Goal: Transaction & Acquisition: Purchase product/service

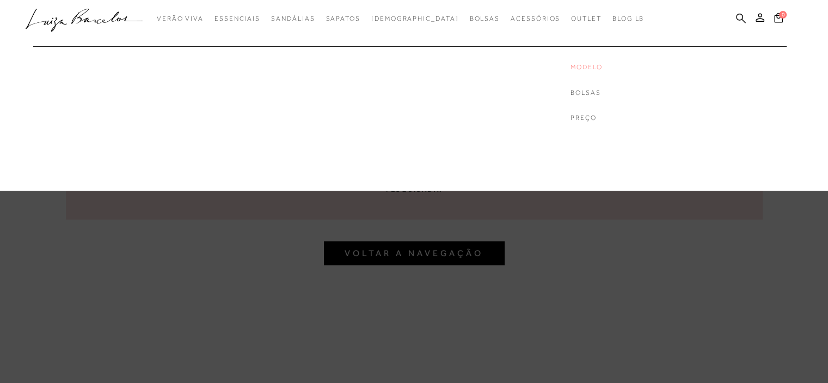
click at [571, 66] on link "Modelo" at bounding box center [614, 67] width 87 height 9
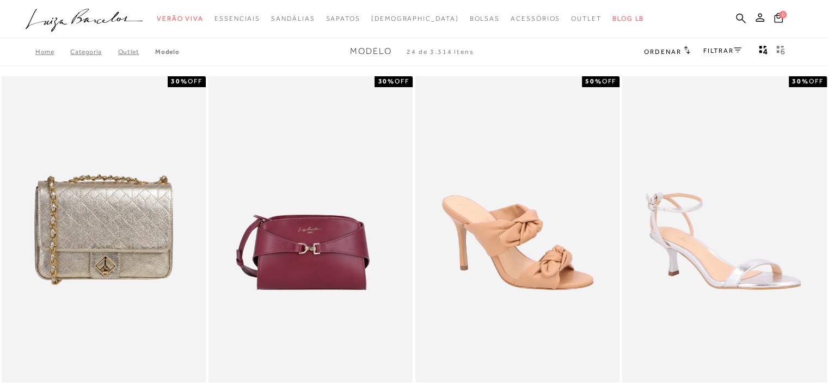
click at [729, 48] on link "FILTRAR" at bounding box center [723, 51] width 38 height 8
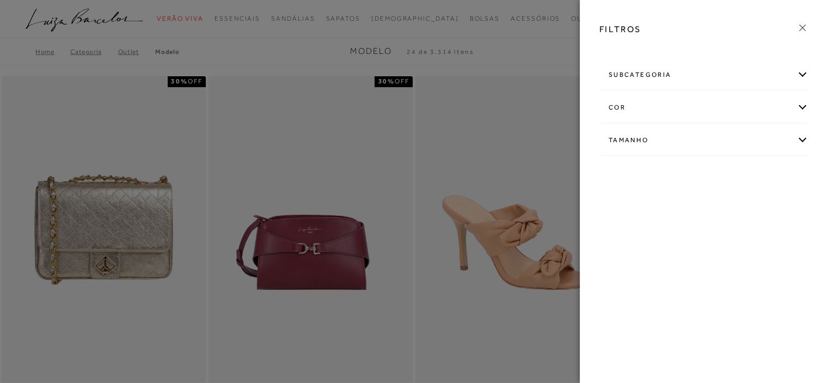
click at [674, 69] on div "subcategoria" at bounding box center [704, 74] width 208 height 29
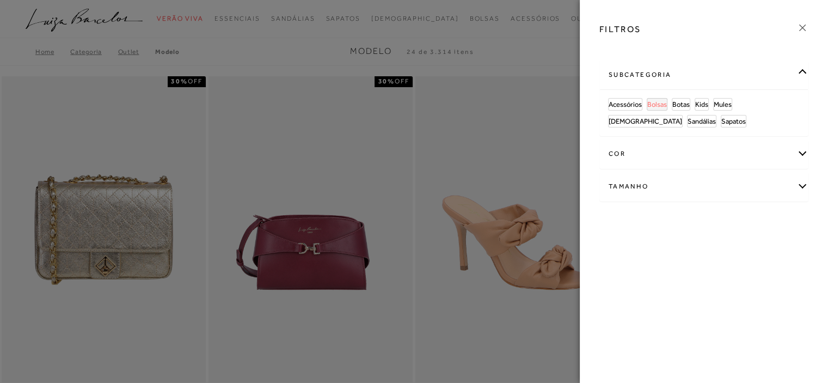
click at [656, 103] on span "Bolsas" at bounding box center [657, 104] width 20 height 8
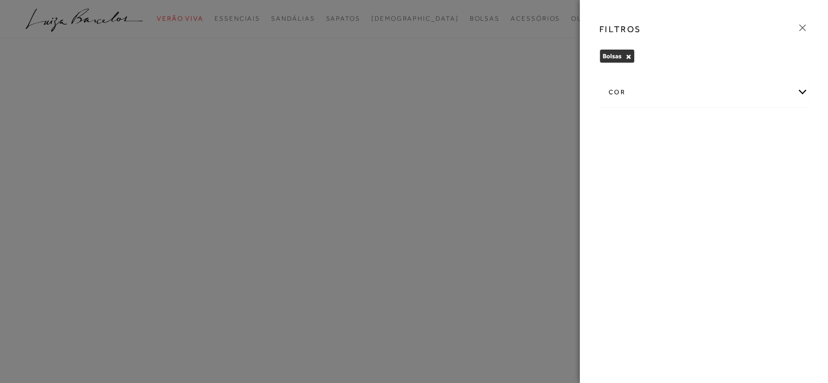
click at [628, 103] on div "cor" at bounding box center [704, 92] width 208 height 29
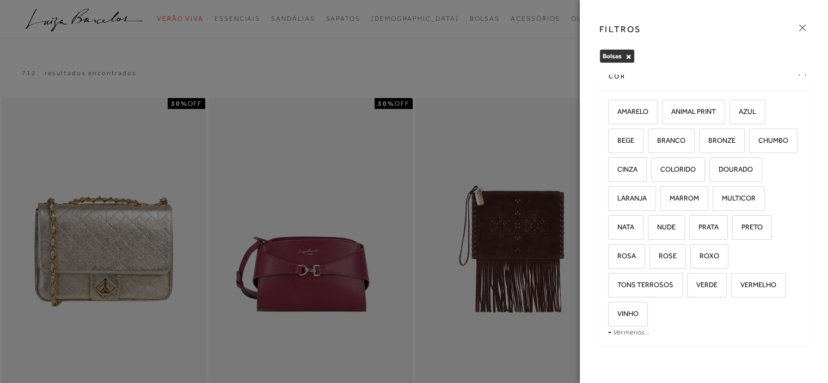
scroll to position [30, 0]
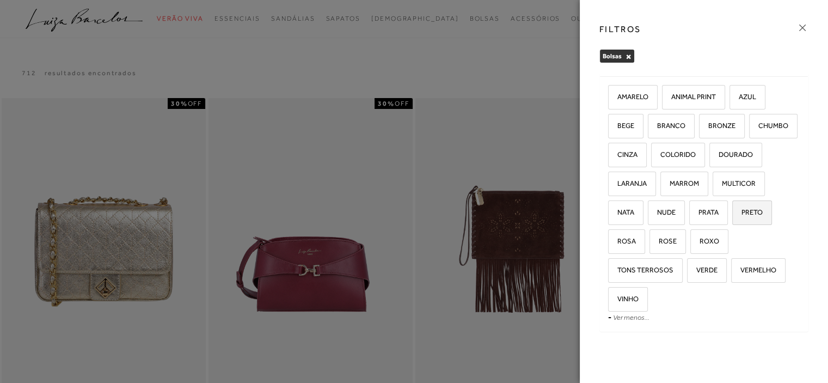
click at [733, 216] on span "PRETO" at bounding box center [747, 212] width 29 height 8
click at [731, 219] on input "PRETO" at bounding box center [736, 214] width 11 height 11
checkbox input "true"
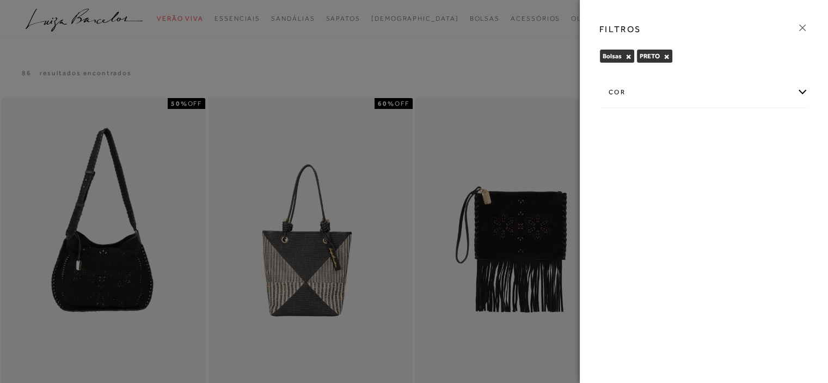
click at [171, 46] on div at bounding box center [414, 191] width 828 height 383
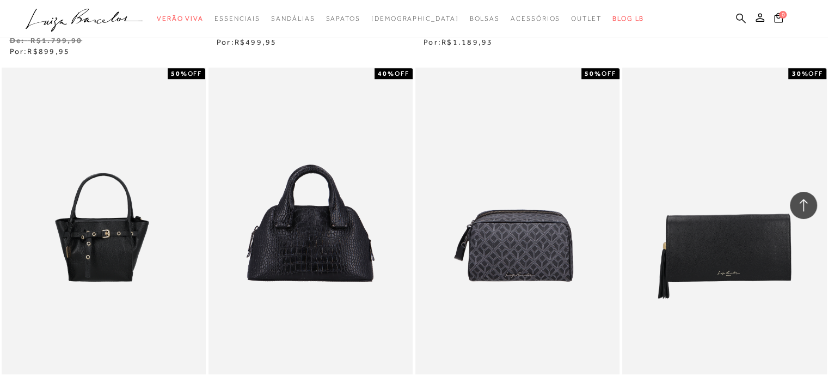
scroll to position [1144, 0]
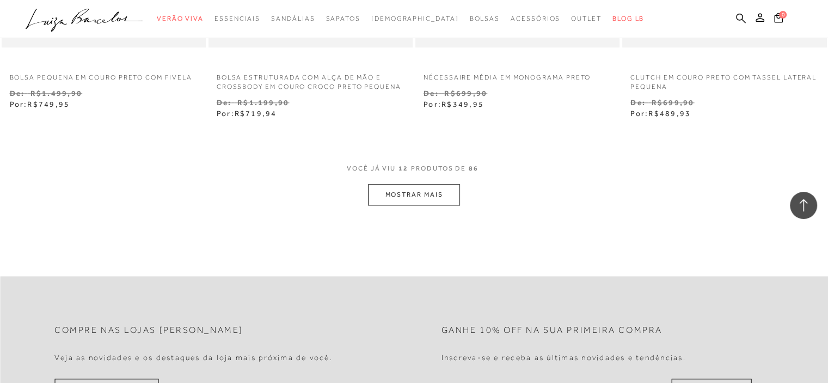
click at [434, 193] on button "MOSTRAR MAIS" at bounding box center [413, 194] width 91 height 21
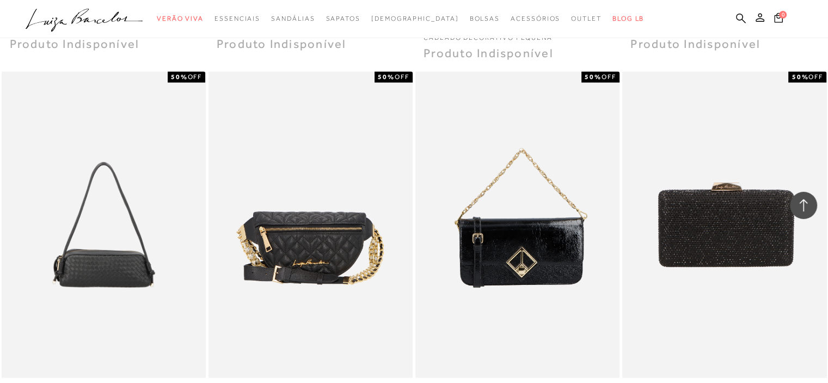
scroll to position [2287, 0]
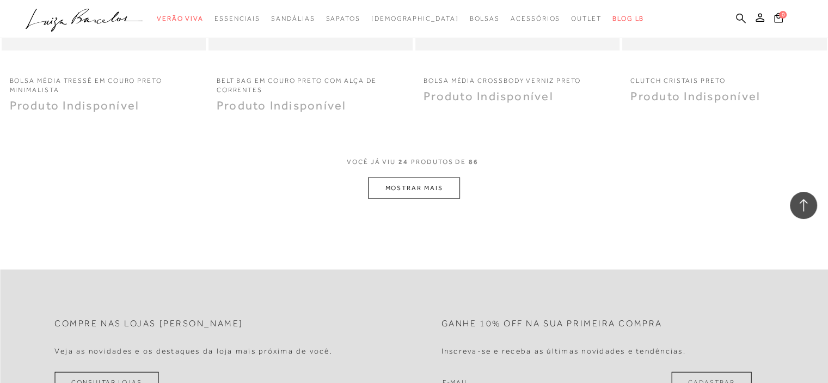
click at [436, 189] on button "MOSTRAR MAIS" at bounding box center [413, 188] width 91 height 21
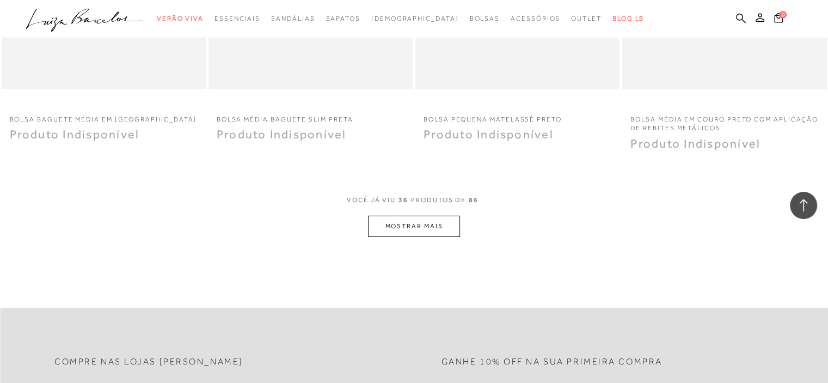
scroll to position [3539, 0]
